Goal: Information Seeking & Learning: Learn about a topic

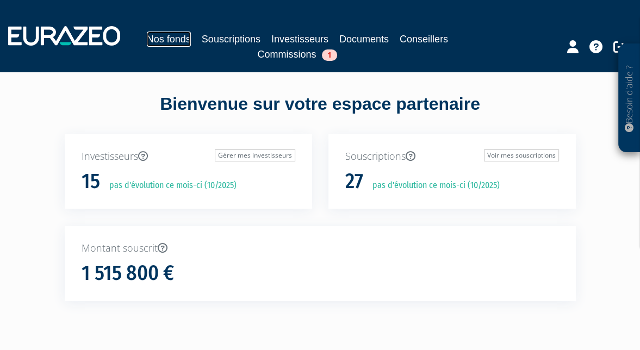
click at [182, 35] on link "Nos fonds" at bounding box center [169, 39] width 44 height 15
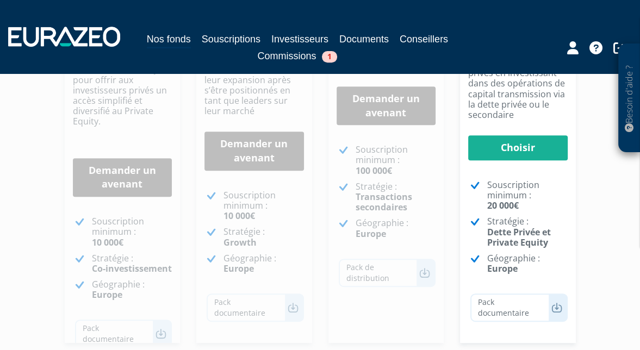
scroll to position [384, 0]
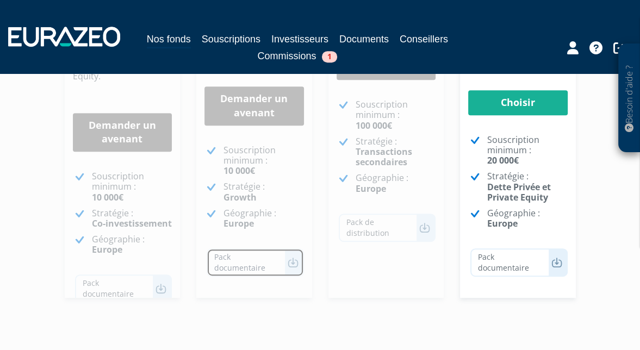
click at [294, 270] on link "Pack documentaire" at bounding box center [255, 263] width 97 height 28
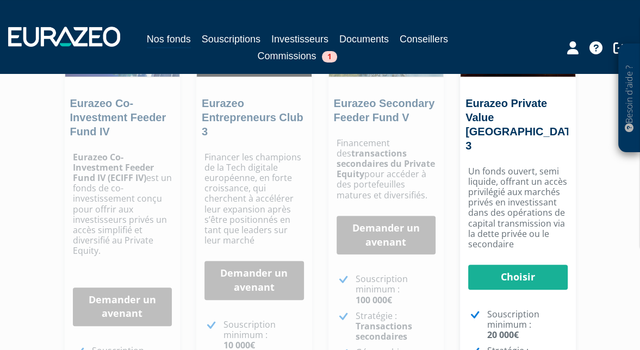
scroll to position [162, 0]
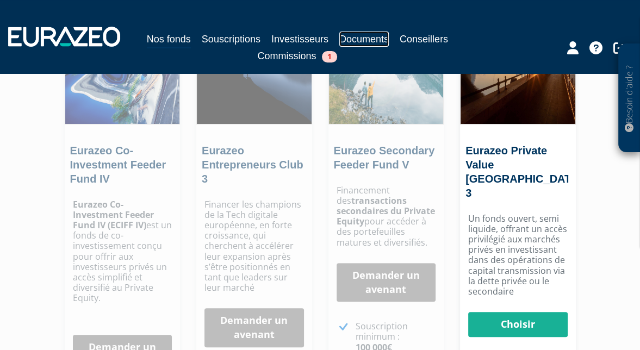
click at [368, 42] on link "Documents" at bounding box center [365, 39] width 50 height 15
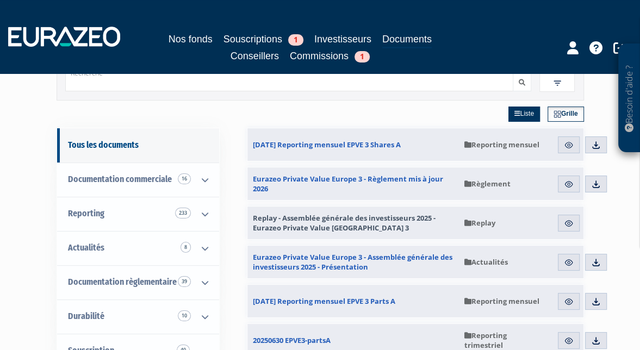
scroll to position [47, 0]
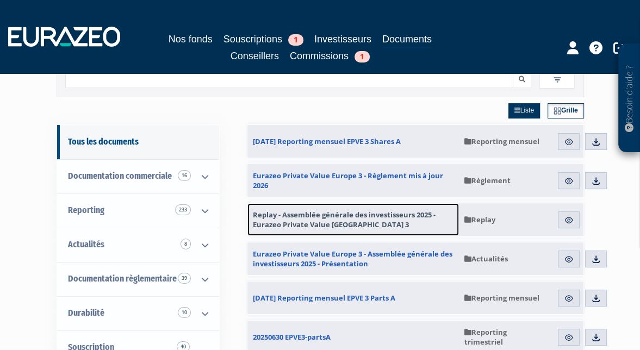
click at [351, 218] on span "Replay - Assemblée générale des investisseurs 2025 - Eurazeo Private Value Euro…" at bounding box center [353, 220] width 201 height 20
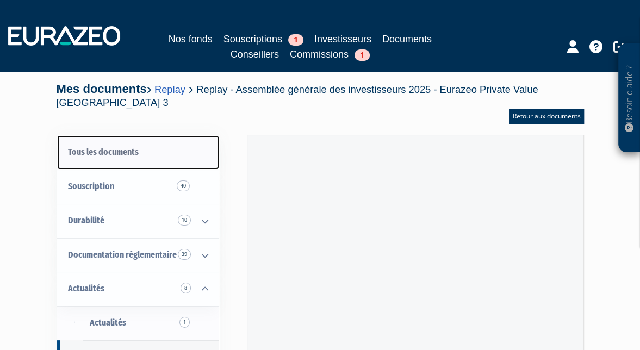
click at [157, 159] on link "Tous les documents" at bounding box center [138, 152] width 162 height 34
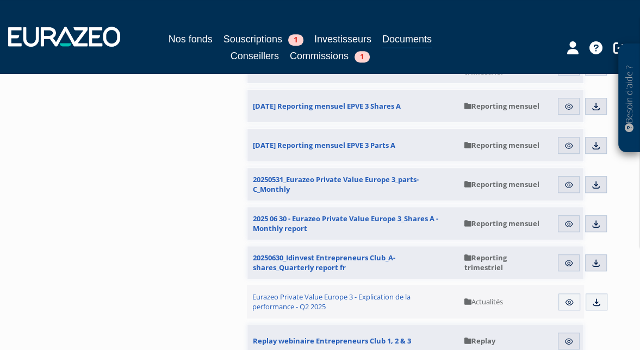
scroll to position [592, 0]
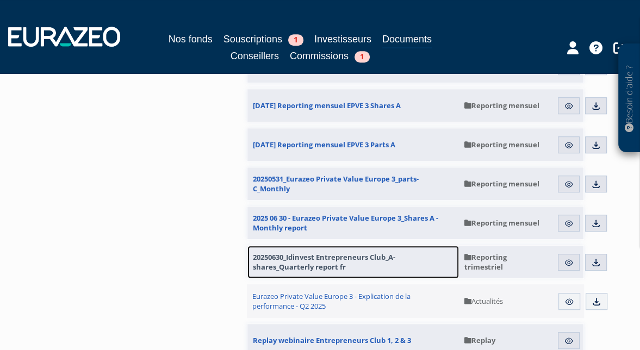
click at [324, 265] on span "20250630_Idinvest Entrepreneurs Club_A-shares_Quarterly report fr" at bounding box center [353, 262] width 201 height 20
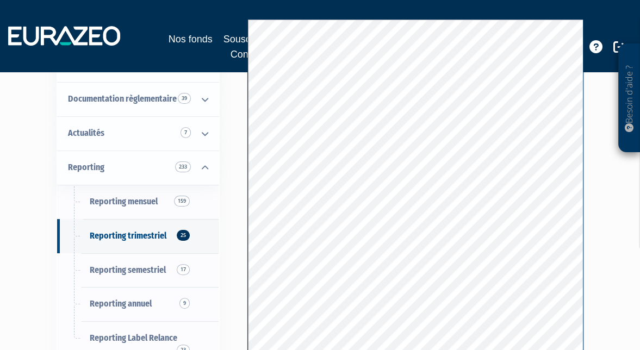
scroll to position [146, 0]
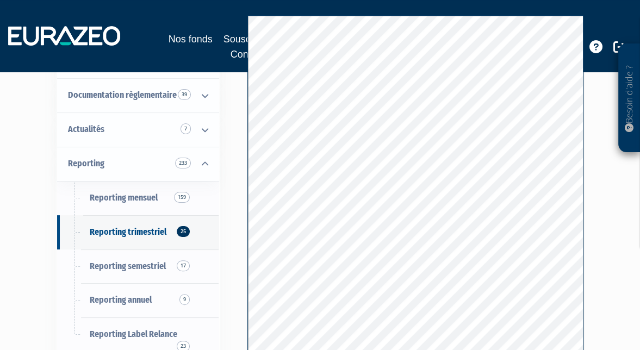
click at [601, 203] on div "Besoin d'aide ? × J'ai besoin d'aide Si vous avez une question à propos du fonc…" at bounding box center [320, 134] width 640 height 560
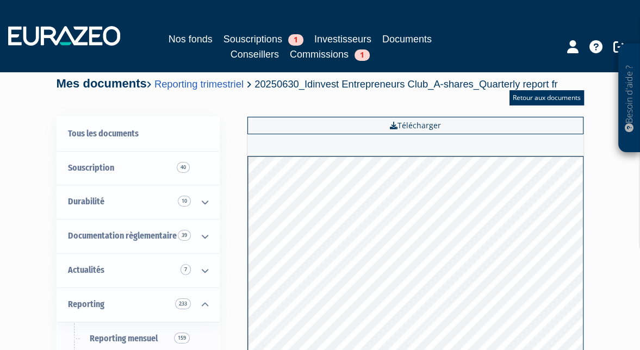
scroll to position [0, 0]
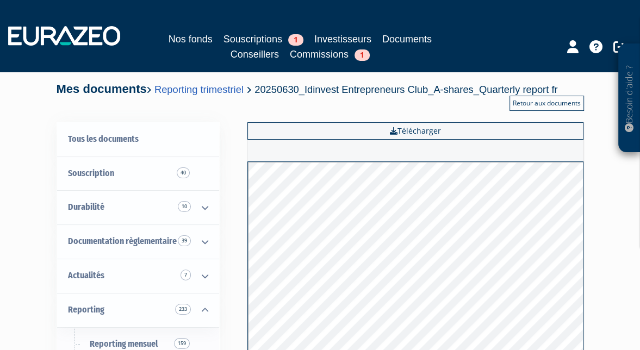
click at [534, 106] on link "Retour aux documents" at bounding box center [547, 103] width 75 height 15
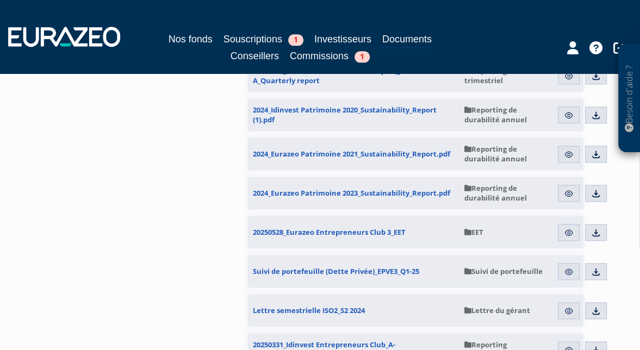
scroll to position [1014, 0]
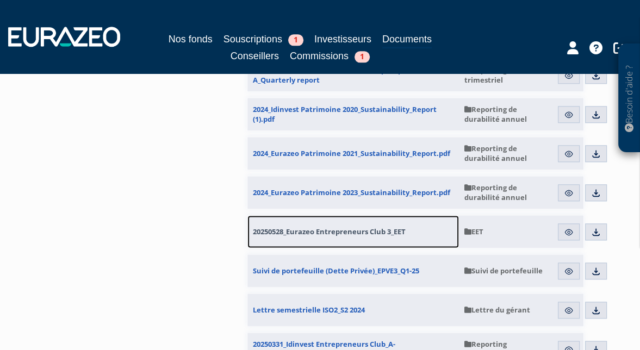
click at [384, 233] on span "20250528_Eurazeo Entrepreneurs Club 3_EET" at bounding box center [329, 232] width 153 height 10
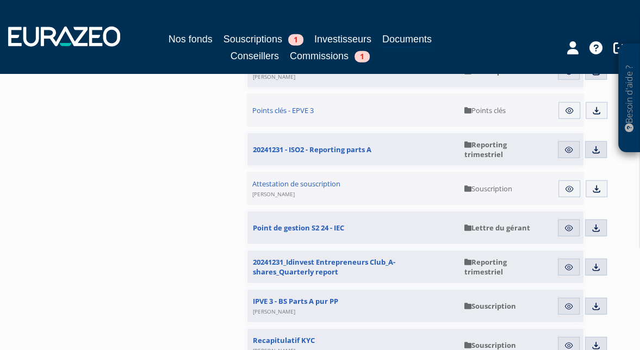
scroll to position [2076, 0]
click at [335, 41] on link "Investisseurs" at bounding box center [342, 39] width 57 height 15
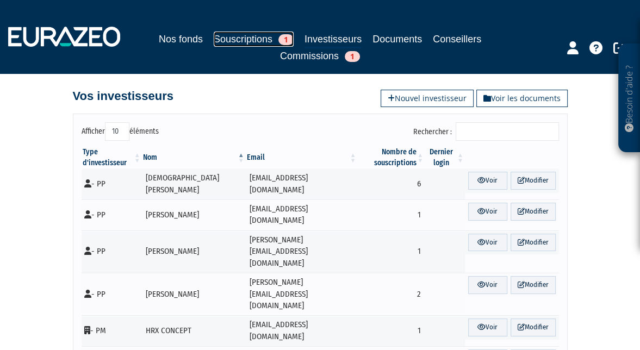
click at [254, 42] on link "Souscriptions 1" at bounding box center [254, 39] width 80 height 15
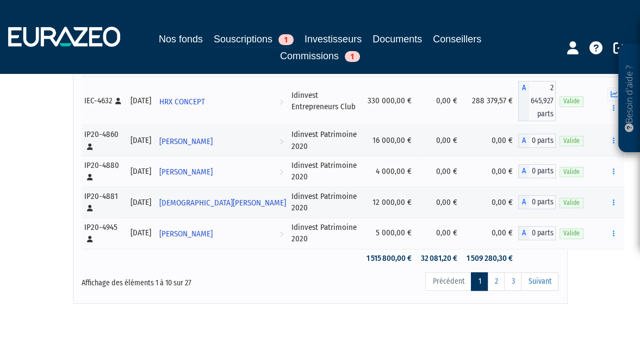
scroll to position [331, 0]
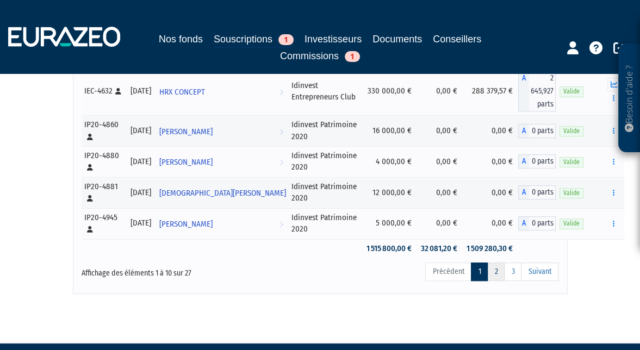
click at [499, 281] on link "2" at bounding box center [496, 272] width 17 height 18
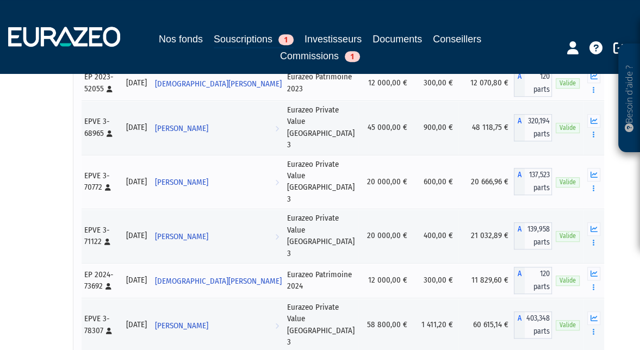
scroll to position [721, 0]
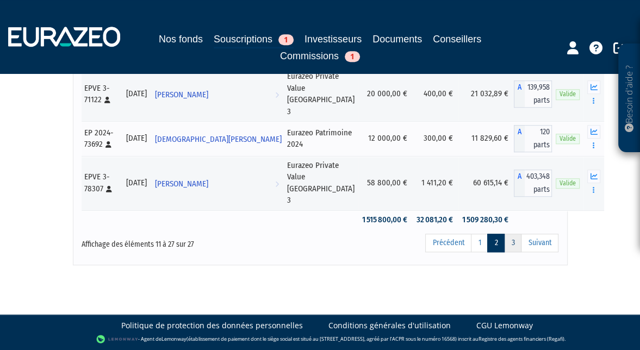
click at [516, 247] on link "3" at bounding box center [512, 243] width 17 height 18
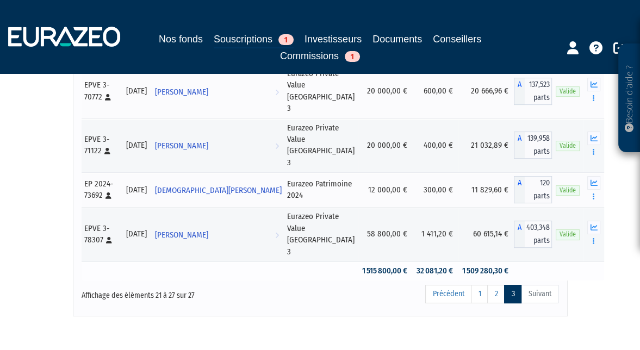
scroll to position [203, 0]
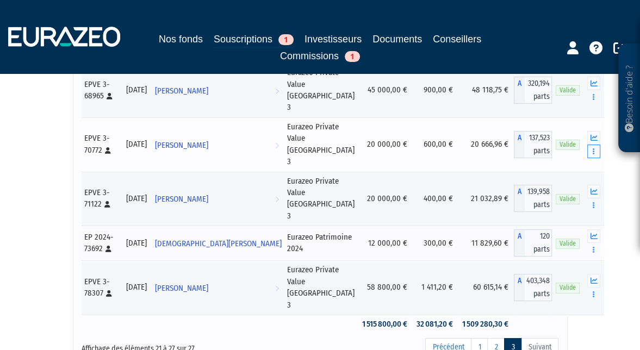
click at [588, 146] on button "button" at bounding box center [594, 152] width 13 height 14
click at [588, 145] on button "button" at bounding box center [594, 138] width 13 height 14
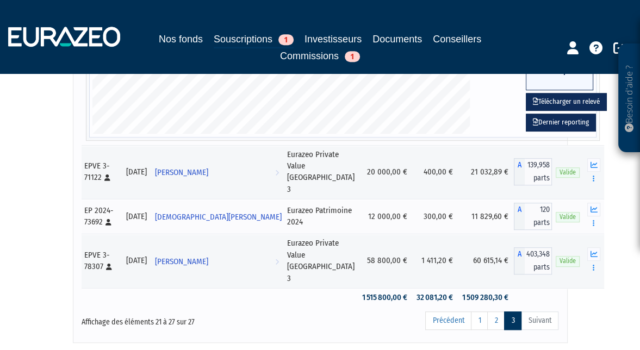
scroll to position [568, 0]
click at [591, 251] on icon "button" at bounding box center [594, 254] width 7 height 7
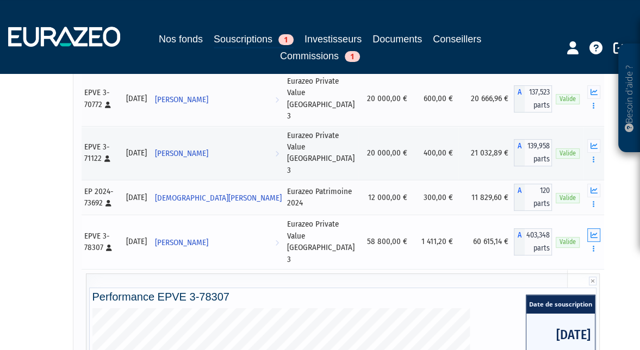
scroll to position [248, 0]
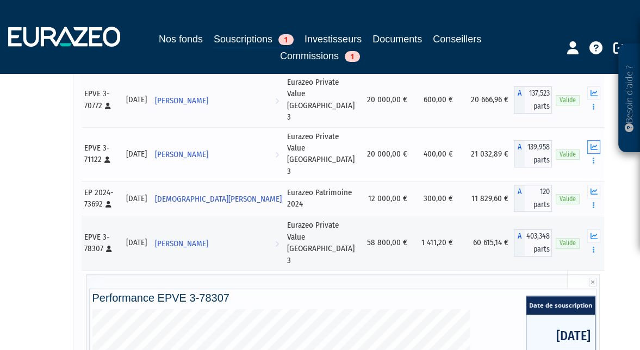
click at [591, 144] on icon "button" at bounding box center [594, 147] width 7 height 7
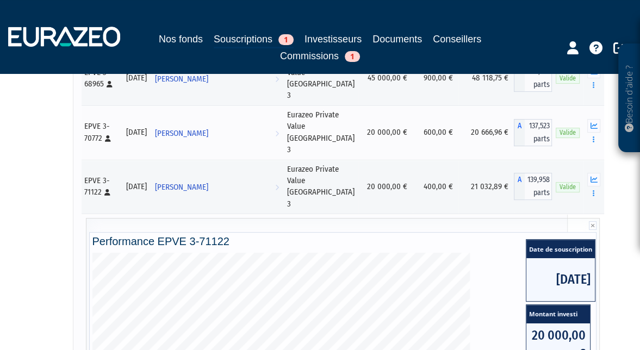
scroll to position [215, 0]
click at [591, 75] on icon "button" at bounding box center [594, 71] width 7 height 7
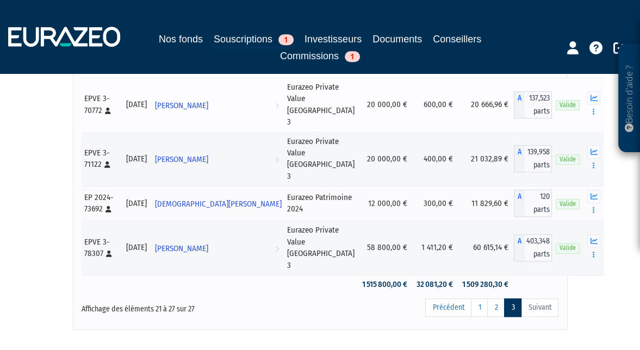
scroll to position [585, 0]
